Goal: Task Accomplishment & Management: Use online tool/utility

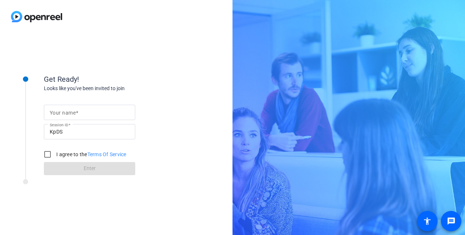
click at [65, 112] on mat-label "Your name" at bounding box center [63, 113] width 26 height 6
click at [65, 112] on input "Your name" at bounding box center [90, 112] width 80 height 9
type input "[PERSON_NAME]"
click at [54, 196] on div "Get Ready! Looks like you've been invited to join Your name [PERSON_NAME] Sessi…" at bounding box center [98, 134] width 183 height 146
click at [47, 155] on input "I agree to the Terms Of Service" at bounding box center [47, 154] width 15 height 15
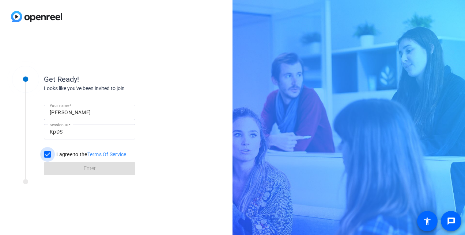
checkbox input "true"
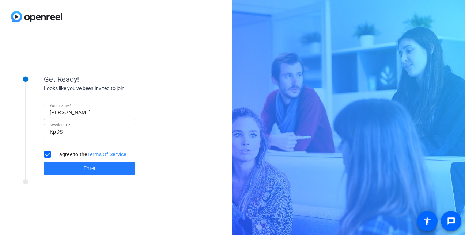
click at [60, 172] on span at bounding box center [89, 169] width 91 height 18
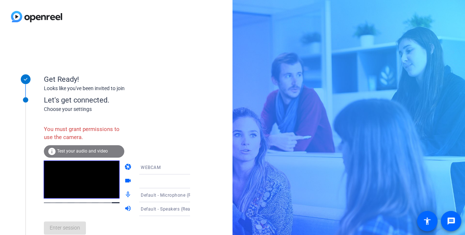
click at [88, 150] on span "Test your audio and video" at bounding box center [82, 151] width 51 height 5
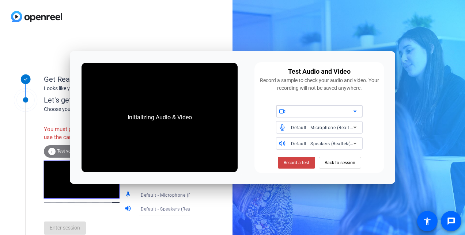
click at [355, 116] on div at bounding box center [324, 111] width 66 height 12
click at [282, 29] on div "Get Ready! Looks like you've been invited to join Let's get connected. Choose y…" at bounding box center [232, 117] width 465 height 235
click at [304, 167] on span at bounding box center [296, 163] width 37 height 18
click at [283, 165] on span "Stop Testing (3s)" at bounding box center [296, 163] width 33 height 7
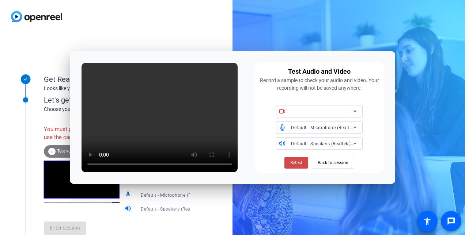
click at [289, 165] on span at bounding box center [296, 163] width 24 height 18
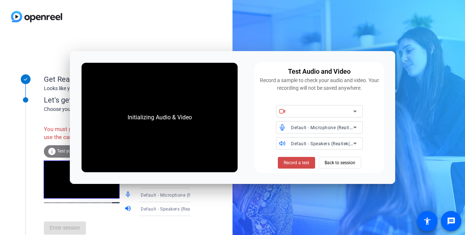
click at [284, 165] on span "Record a test" at bounding box center [297, 163] width 26 height 7
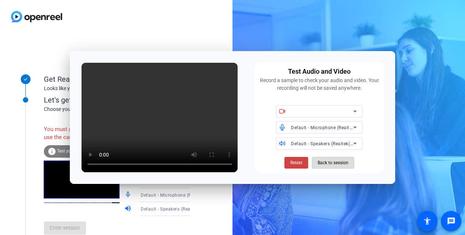
click at [328, 162] on span "Back to session" at bounding box center [333, 163] width 31 height 14
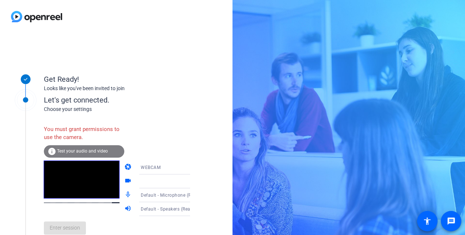
click at [166, 182] on div at bounding box center [168, 181] width 54 height 9
click at [99, 136] on div "You must grant permissions to use the camera." at bounding box center [84, 134] width 80 height 24
click at [91, 149] on span "Test your audio and video" at bounding box center [82, 151] width 51 height 5
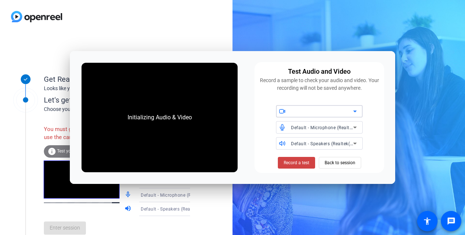
click at [353, 48] on div "Get Ready! Looks like you've been invited to join Let's get connected. Choose y…" at bounding box center [232, 117] width 465 height 235
click at [63, 69] on div "Get Ready! Looks like you've been invited to join" at bounding box center [117, 77] width 146 height 33
click at [335, 167] on span "Back to session" at bounding box center [340, 163] width 31 height 14
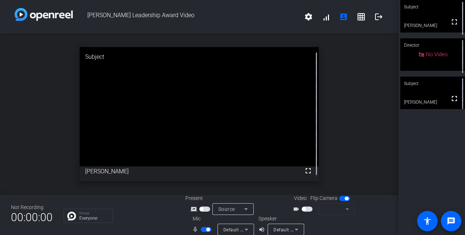
click at [305, 212] on mat-slide-toggle at bounding box center [308, 209] width 12 height 8
click at [305, 211] on span "button" at bounding box center [307, 209] width 11 height 5
click at [343, 210] on icon at bounding box center [347, 209] width 9 height 9
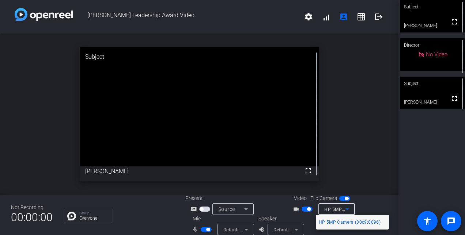
click at [378, 192] on div at bounding box center [232, 117] width 465 height 235
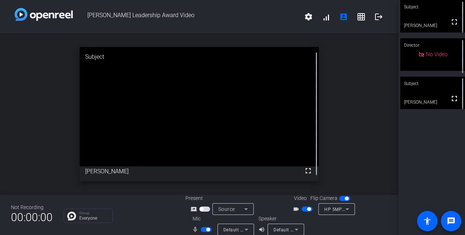
click at [319, 116] on div "open_in_new Subject fullscreen Andrew Penziner" at bounding box center [199, 115] width 399 height 162
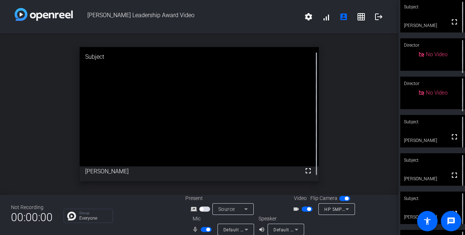
scroll to position [2, 0]
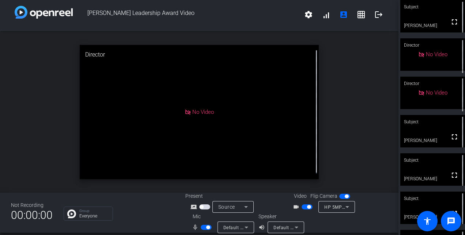
drag, startPoint x: 205, startPoint y: 227, endPoint x: 161, endPoint y: 231, distance: 44.4
click at [161, 231] on div "Not Recording 00:00:00 Group Everyone Present screen_share_outline Source Video…" at bounding box center [199, 213] width 399 height 40
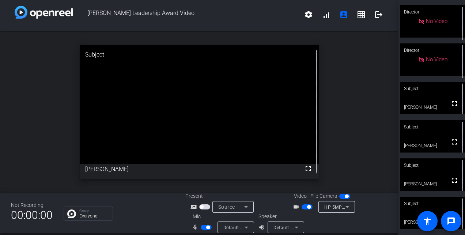
scroll to position [0, 0]
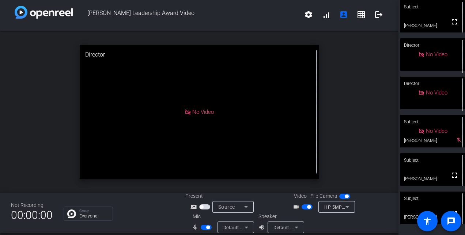
click at [207, 226] on span "button" at bounding box center [206, 227] width 11 height 5
click at [378, 136] on div "open_in_new Subject No Video Andrew Penziner" at bounding box center [199, 112] width 399 height 162
click at [33, 158] on div "open_in_new Director No Video" at bounding box center [199, 112] width 399 height 162
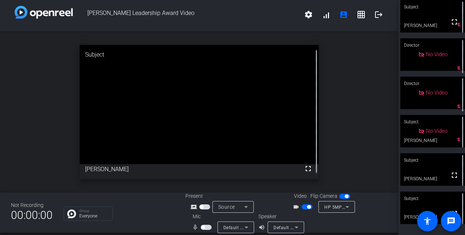
click at [41, 140] on div "open_in_new Subject fullscreen Shaun Murphy" at bounding box center [199, 112] width 399 height 162
click at [29, 94] on div "open_in_new Subject fullscreen CHRISTY" at bounding box center [199, 112] width 399 height 162
click at [201, 229] on span "button" at bounding box center [203, 228] width 4 height 4
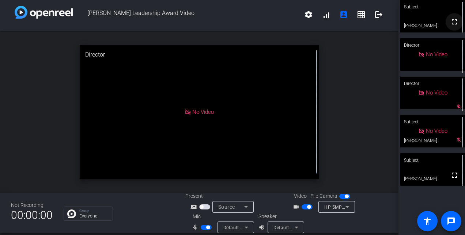
click at [455, 24] on span at bounding box center [455, 22] width 18 height 18
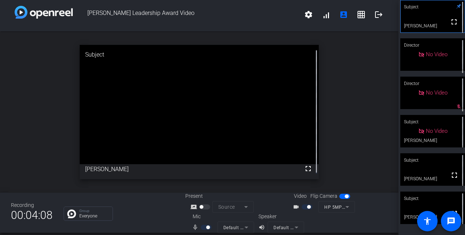
click at [10, 91] on div "open_in_new Subject fullscreen Kellie Zestanakis" at bounding box center [199, 112] width 399 height 162
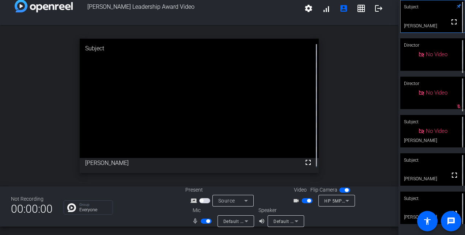
scroll to position [8, 0]
click at [274, 115] on video at bounding box center [199, 99] width 239 height 120
click at [14, 64] on div "open_in_new Subject fullscreen Kellie Zestanakis" at bounding box center [199, 107] width 399 height 162
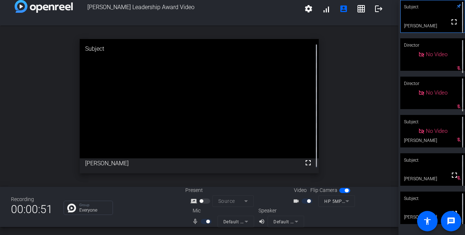
click at [0, 95] on html "Accessibility Screen-Reader Guide, Feedback, and Issue Reporting | New window C…" at bounding box center [232, 117] width 465 height 235
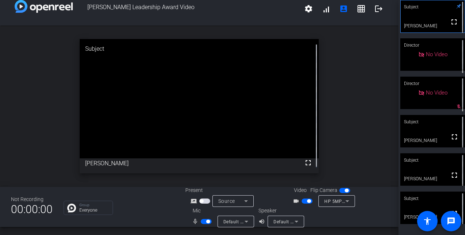
scroll to position [7, 0]
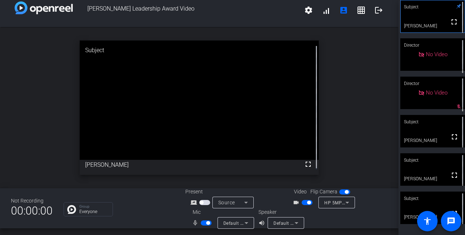
click at [342, 121] on div "open_in_new Subject fullscreen Kellie Zestanakis" at bounding box center [199, 108] width 399 height 162
drag, startPoint x: 369, startPoint y: 93, endPoint x: 171, endPoint y: 217, distance: 233.6
click at [171, 217] on div "Not Recording 00:00:00 Group Everyone Present screen_share_outline Source Video…" at bounding box center [199, 209] width 399 height 40
click at [206, 224] on span "button" at bounding box center [208, 224] width 4 height 4
click at [345, 118] on div "open_in_new Subject fullscreen Kellie Zestanakis mic_none" at bounding box center [199, 108] width 399 height 162
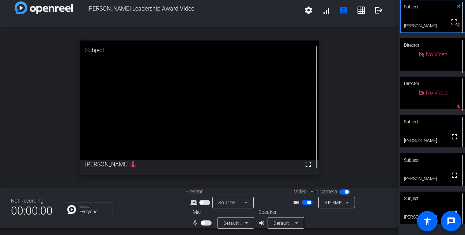
click at [369, 87] on div "open_in_new Subject fullscreen Kellie Zestanakis mic_none" at bounding box center [199, 108] width 399 height 162
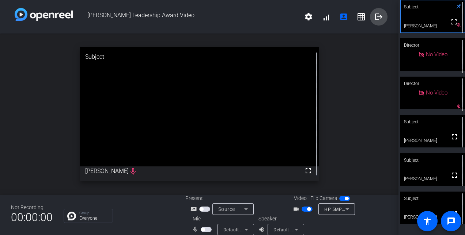
click at [374, 16] on mat-icon "logout" at bounding box center [378, 16] width 9 height 9
